Goal: Check status: Check status

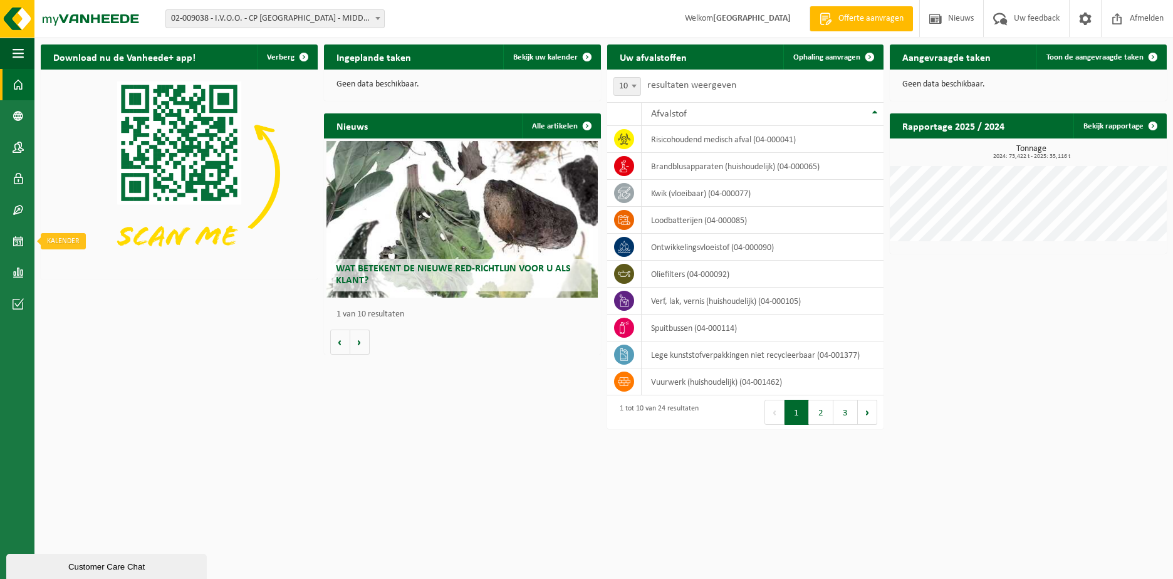
drag, startPoint x: 16, startPoint y: 238, endPoint x: 41, endPoint y: 244, distance: 26.4
click at [16, 238] on span at bounding box center [18, 241] width 11 height 31
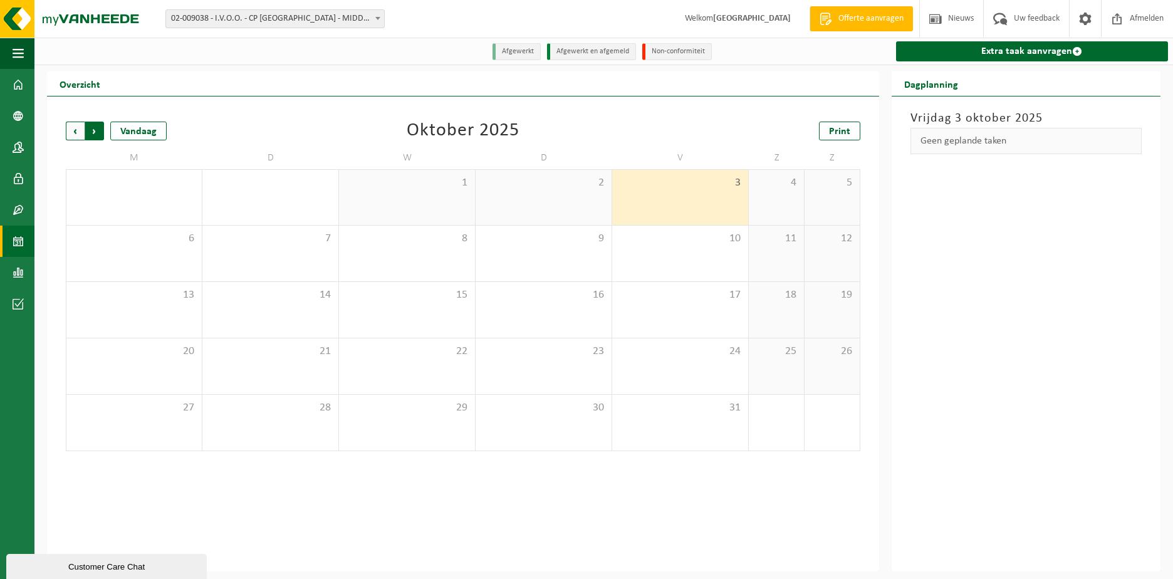
click at [75, 129] on span "Vorige" at bounding box center [75, 131] width 19 height 19
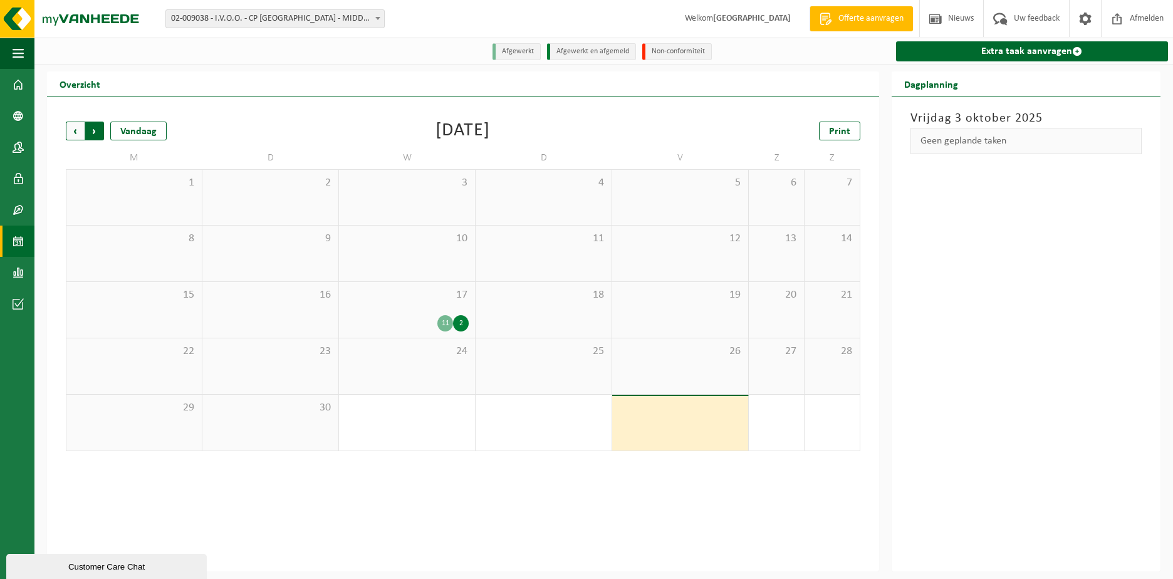
click at [75, 129] on span "Vorige" at bounding box center [75, 131] width 19 height 19
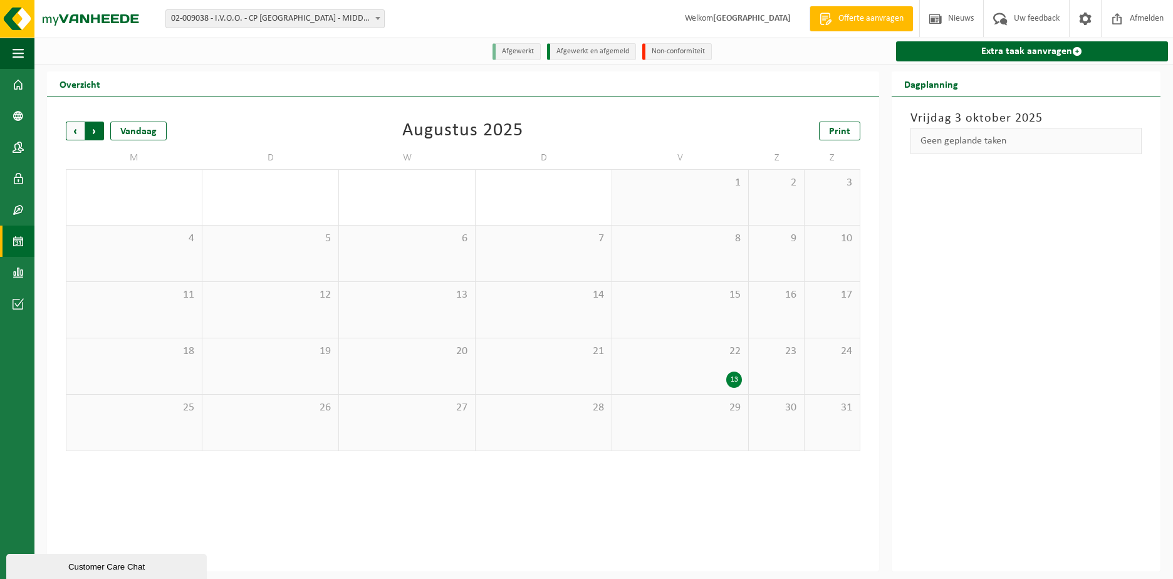
click at [80, 132] on span "Vorige" at bounding box center [75, 131] width 19 height 19
click at [124, 132] on div "Vandaag" at bounding box center [138, 131] width 56 height 19
